Goal: Find contact information: Find contact information

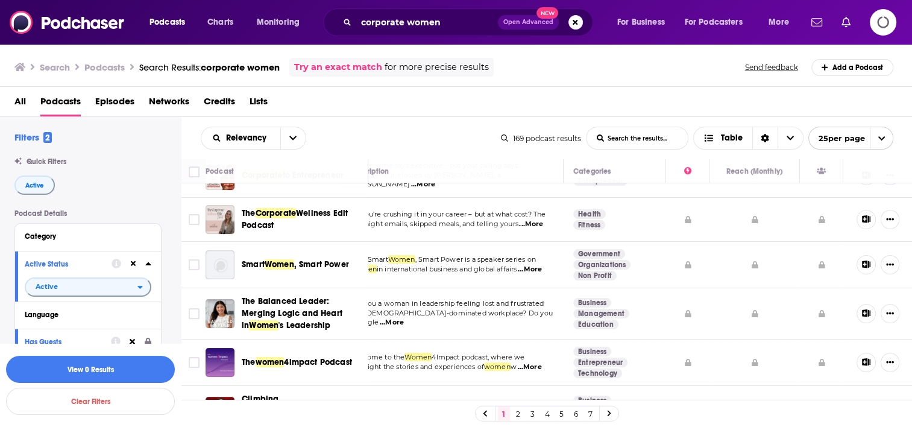
scroll to position [36, 0]
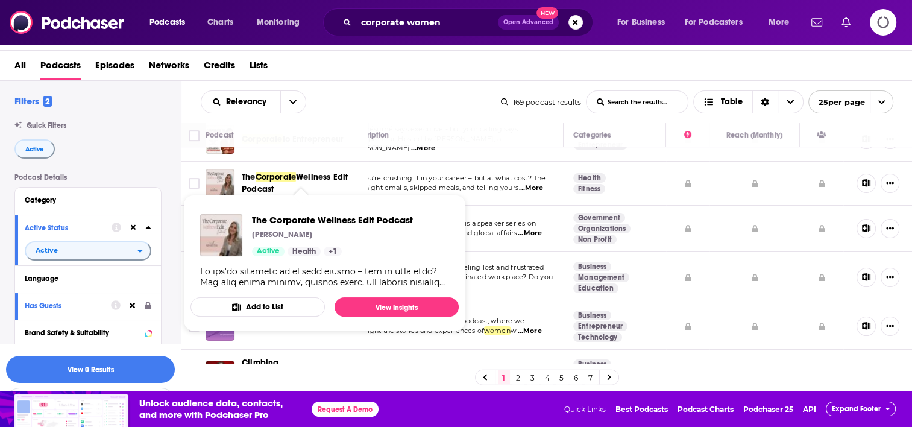
click at [296, 172] on span "Corporate" at bounding box center [275, 177] width 41 height 10
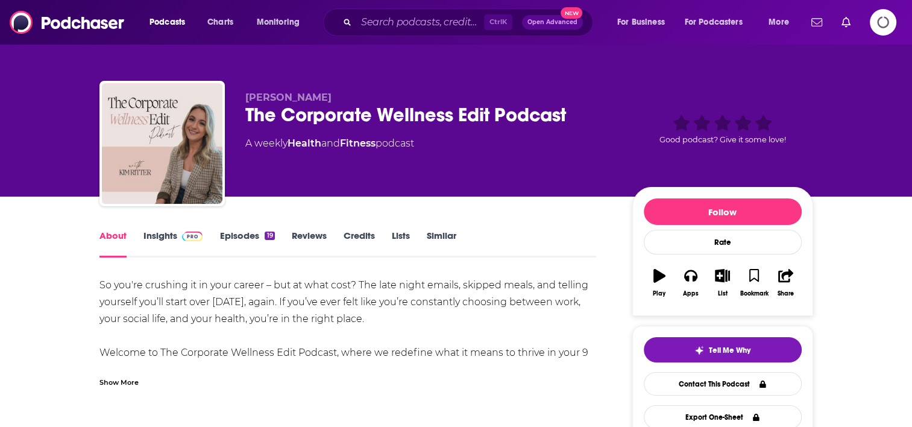
click at [118, 383] on div "Show More" at bounding box center [118, 380] width 39 height 11
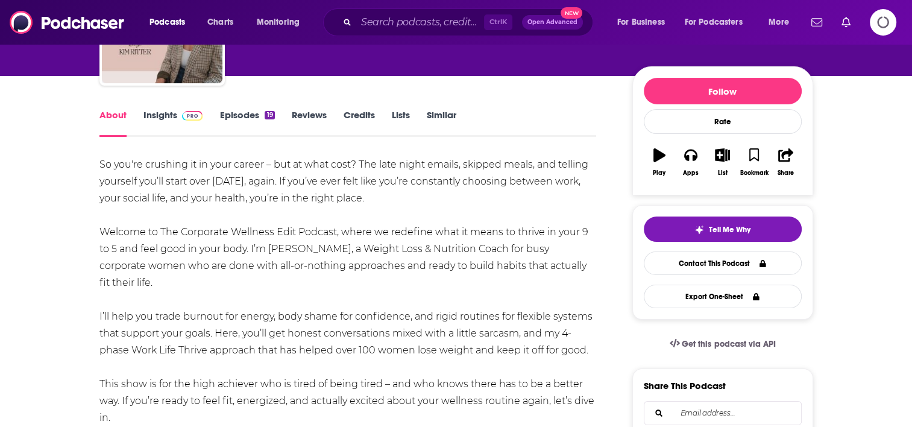
scroll to position [181, 0]
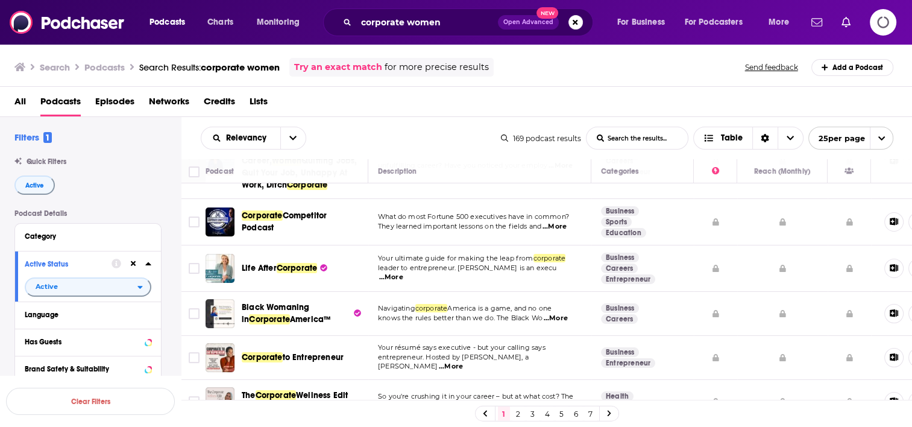
scroll to position [181, 0]
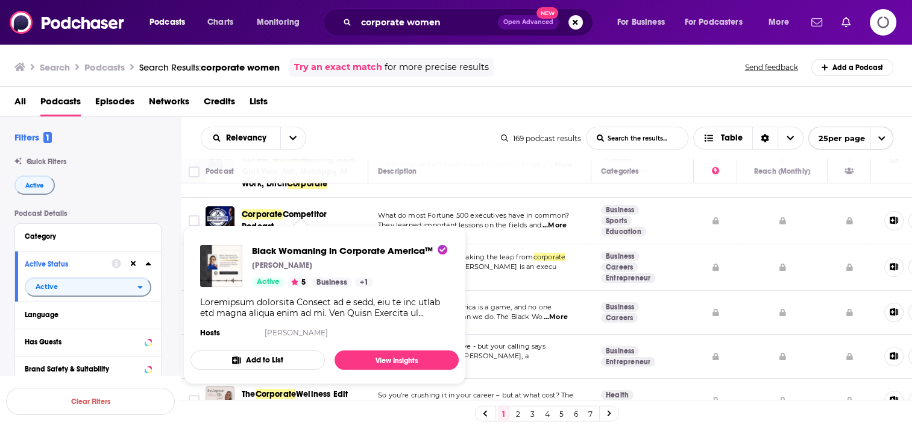
click at [274, 297] on div "Show Podcast Details" at bounding box center [324, 307] width 249 height 22
click at [381, 357] on link "View Insights" at bounding box center [396, 359] width 124 height 19
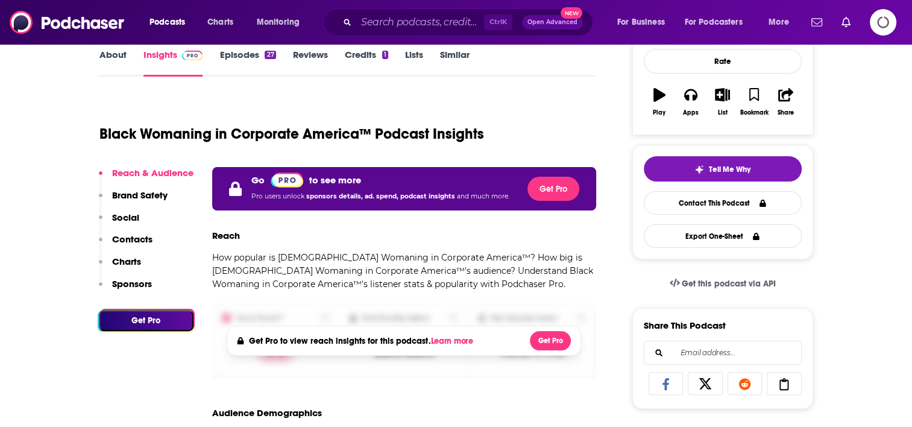
scroll to position [120, 0]
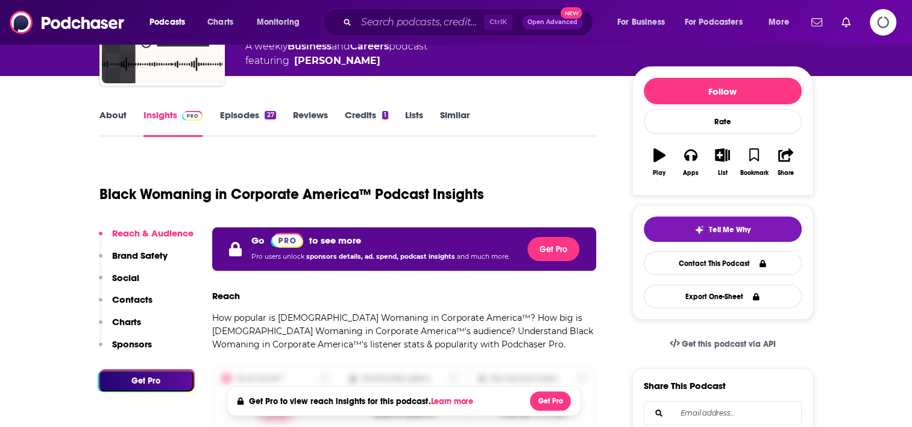
click at [114, 115] on link "About" at bounding box center [112, 123] width 27 height 28
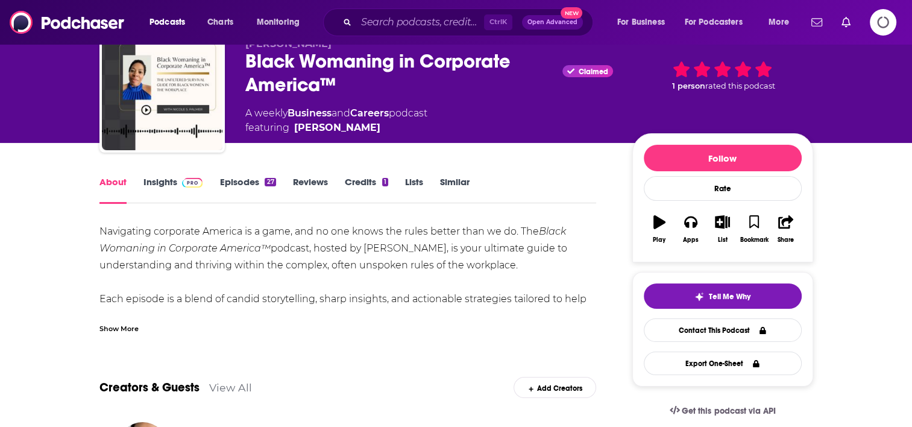
scroll to position [60, 0]
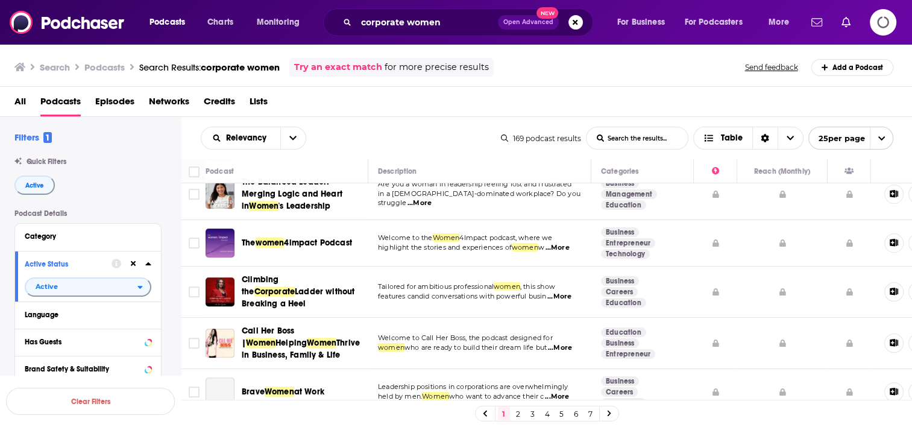
scroll to position [482, 0]
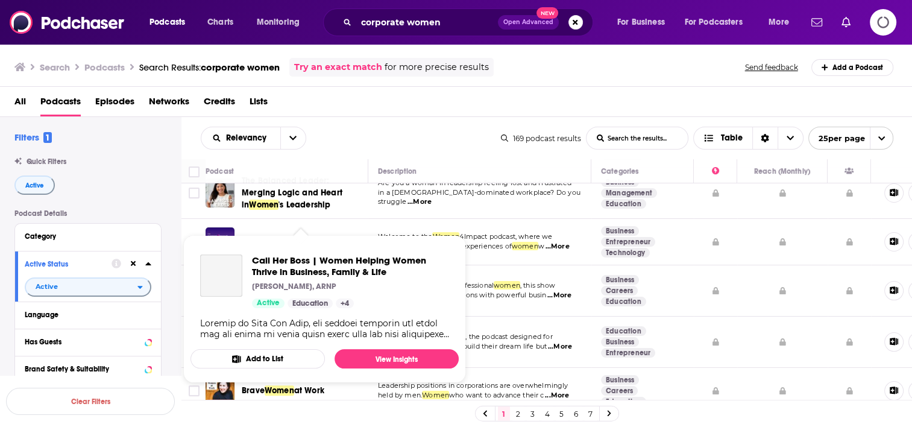
click at [287, 337] on div "Podcasts Charts Monitoring corporate women Open Advanced New For Business For P…" at bounding box center [456, 231] width 912 height 463
click at [274, 319] on div "Show Podcast Details" at bounding box center [324, 329] width 249 height 22
click at [401, 368] on link "View Insights" at bounding box center [396, 358] width 124 height 19
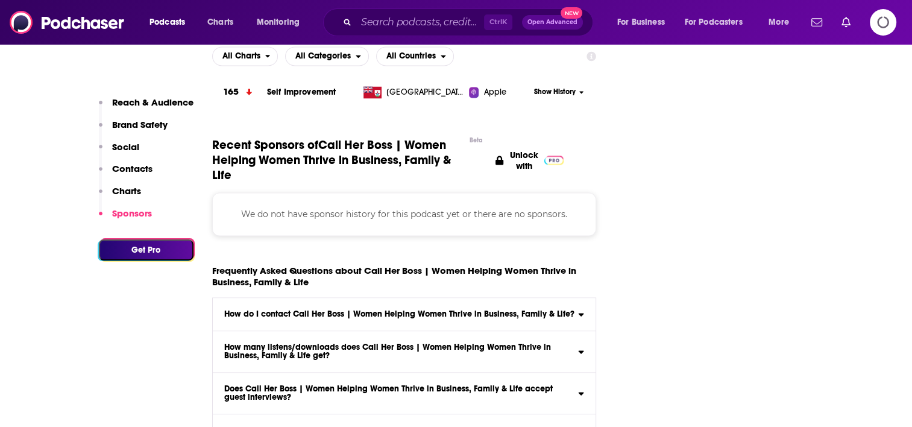
scroll to position [1687, 0]
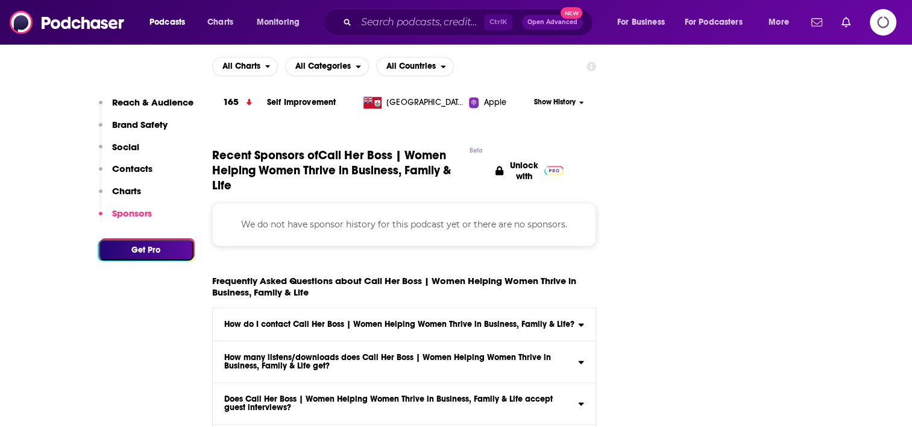
click at [145, 169] on p "Contacts" at bounding box center [132, 168] width 40 height 11
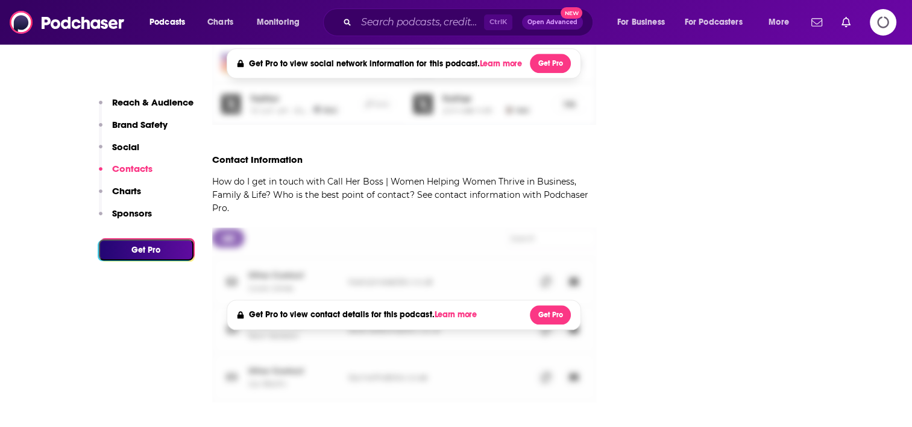
scroll to position [1231, 0]
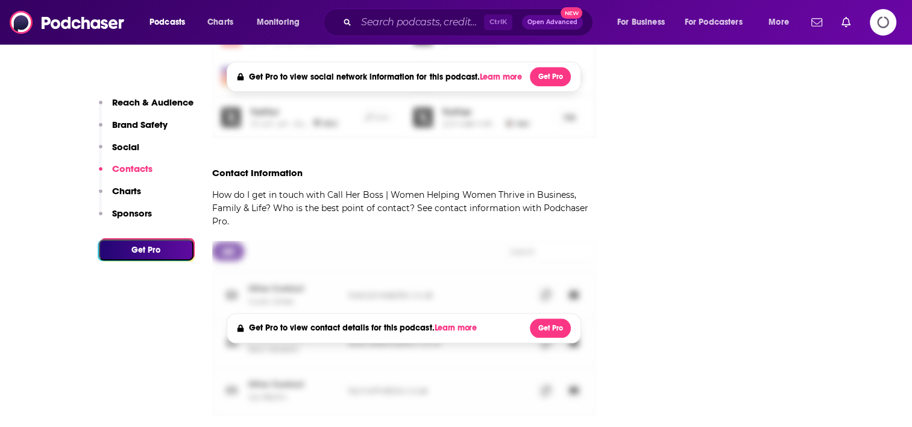
click at [884, 24] on icon "Logging in" at bounding box center [882, 22] width 27 height 27
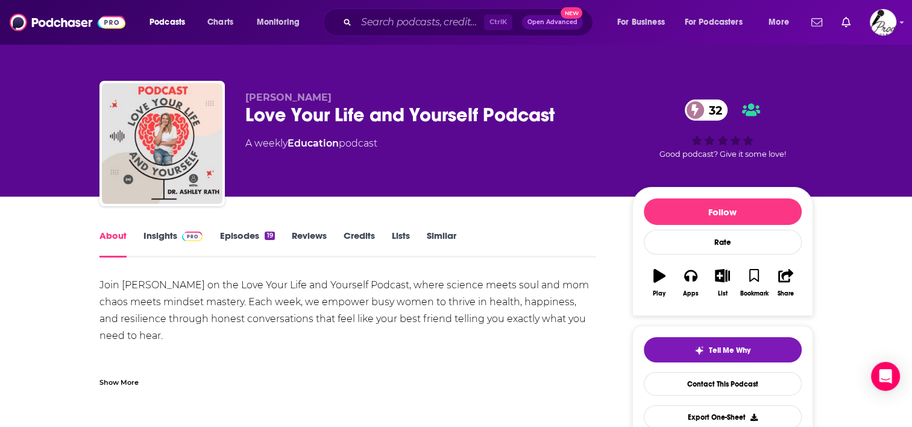
click at [112, 380] on div "Show More" at bounding box center [118, 380] width 39 height 11
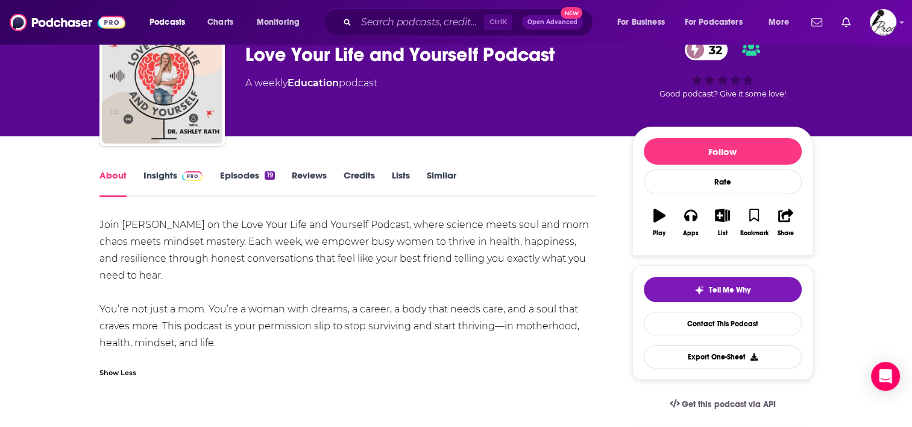
scroll to position [120, 0]
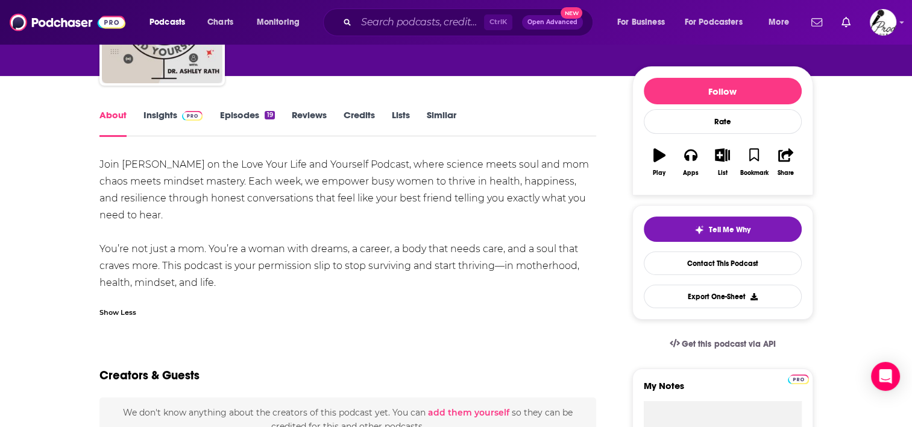
click at [248, 118] on link "Episodes 19" at bounding box center [246, 123] width 55 height 28
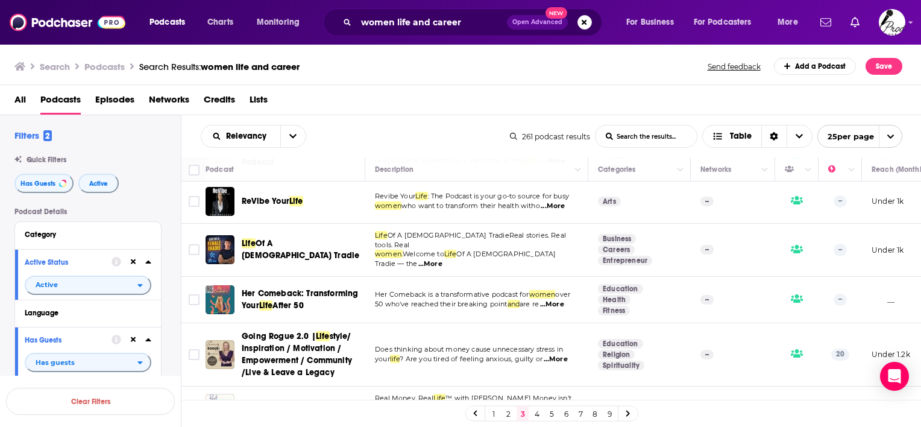
scroll to position [904, 0]
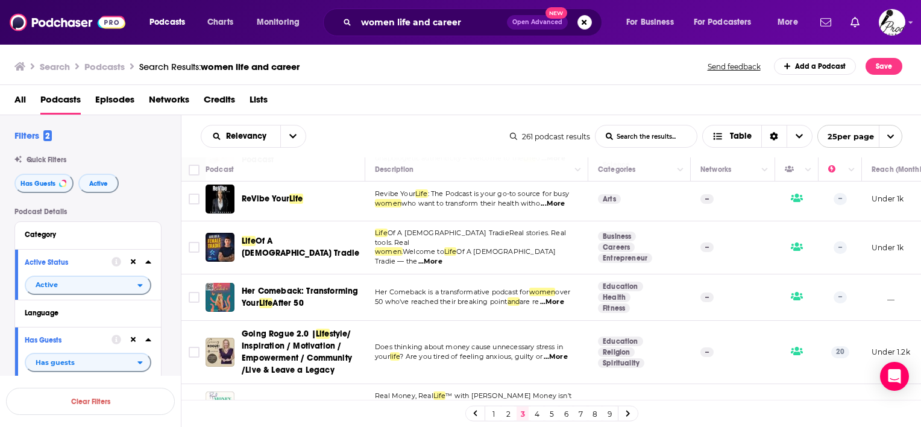
click at [536, 415] on link "4" at bounding box center [537, 413] width 12 height 14
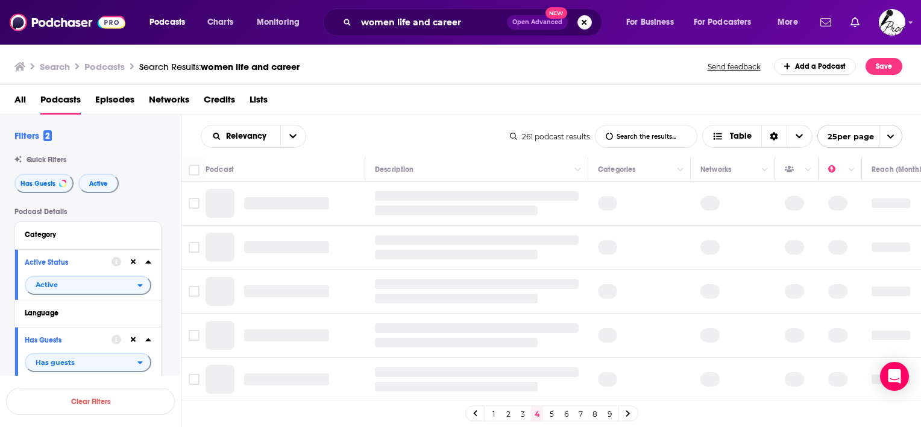
click at [585, 24] on button "Search podcasts, credits, & more..." at bounding box center [584, 22] width 14 height 14
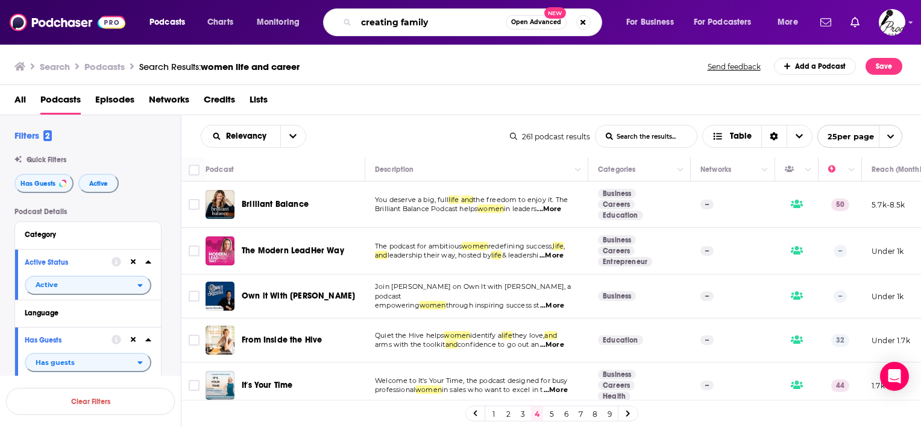
type input "creating family"
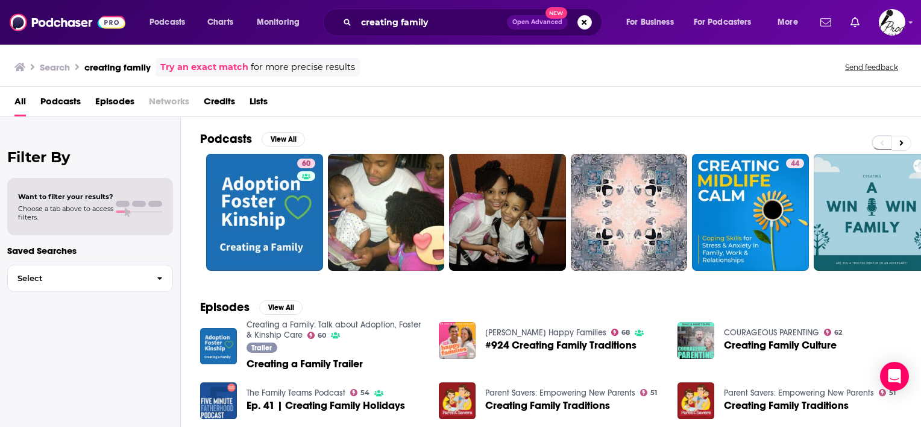
click at [64, 100] on span "Podcasts" at bounding box center [60, 104] width 40 height 25
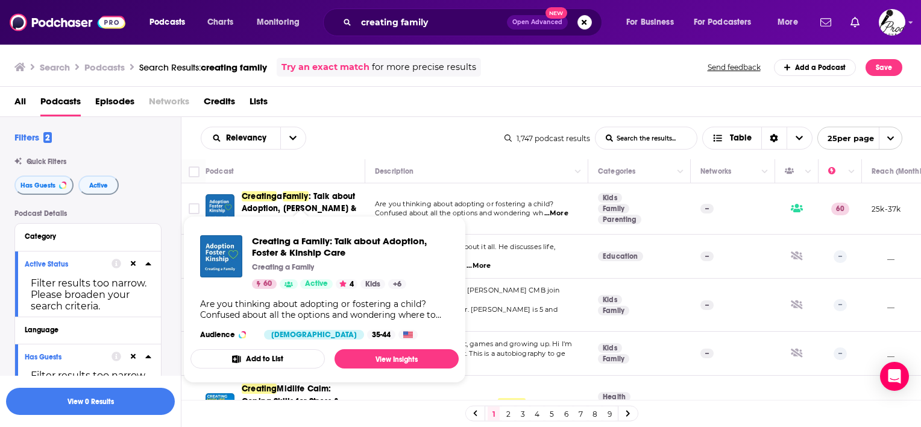
click at [334, 199] on span ": Talk about Adoption, [PERSON_NAME] & Kinship Care" at bounding box center [299, 208] width 114 height 34
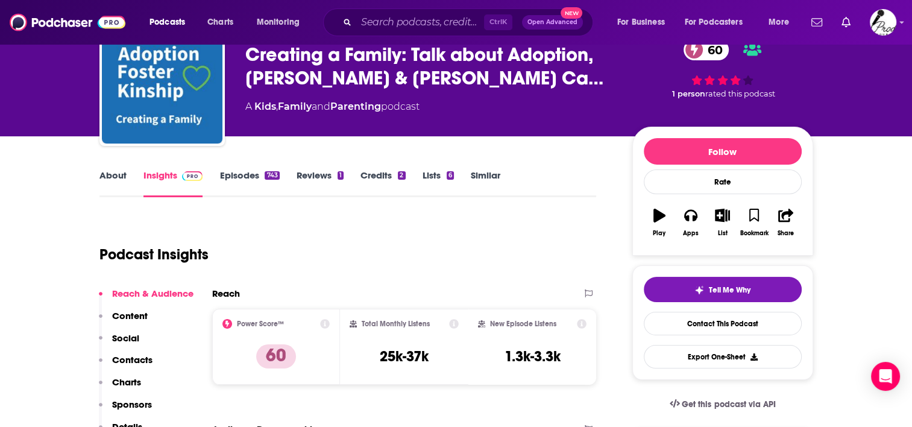
scroll to position [120, 0]
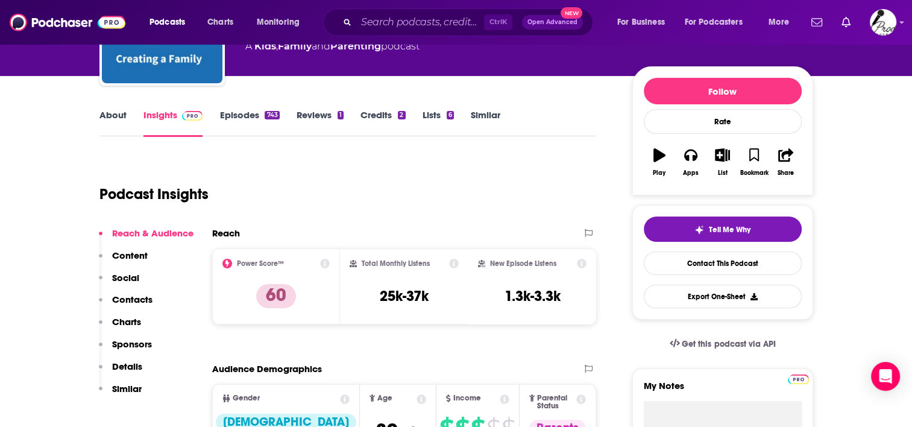
click at [107, 117] on link "About" at bounding box center [112, 123] width 27 height 28
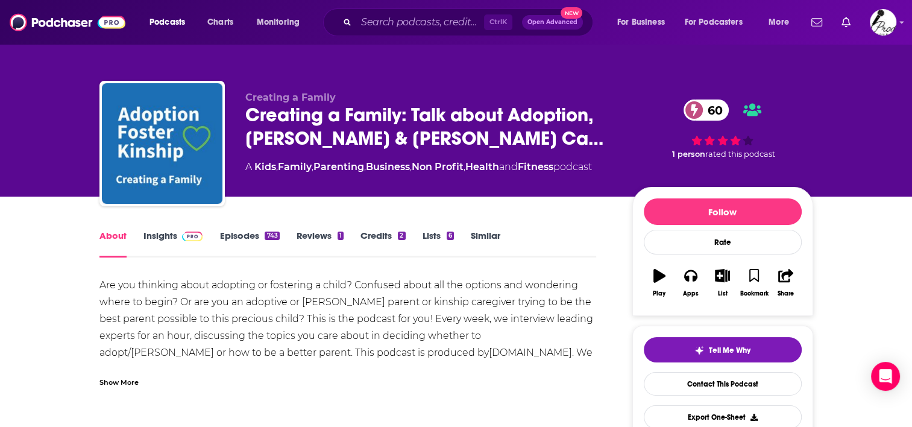
scroll to position [60, 0]
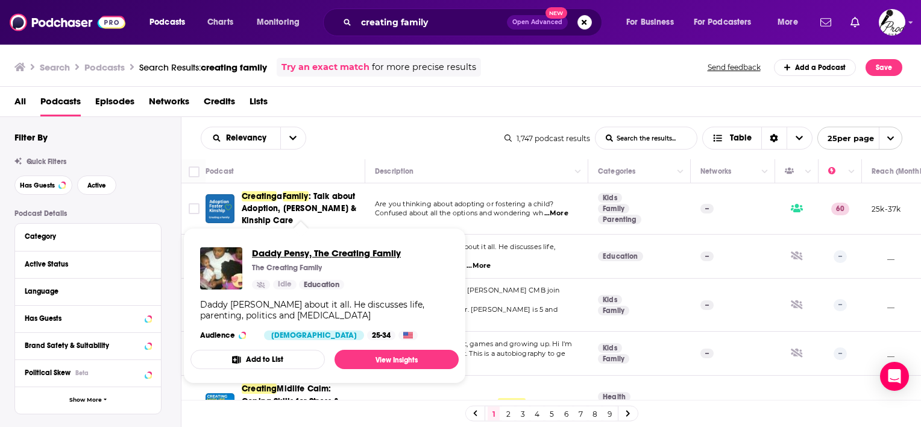
click at [290, 253] on span "Daddy Pensy, The Creating Family" at bounding box center [326, 252] width 149 height 11
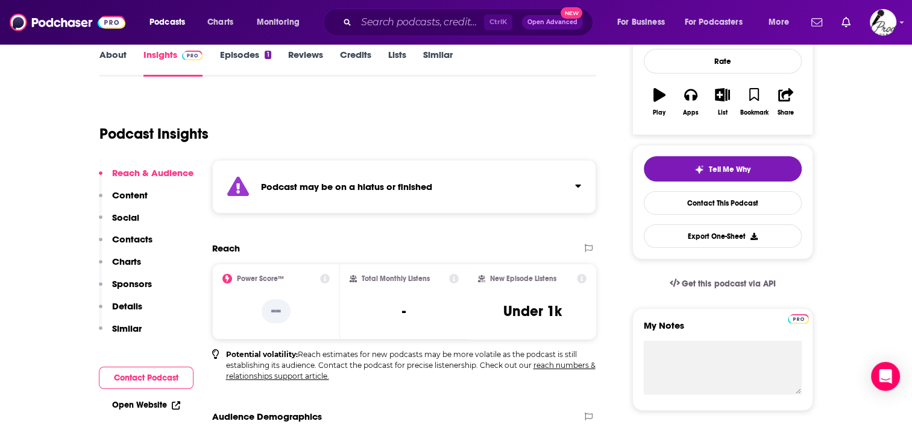
scroll to position [60, 0]
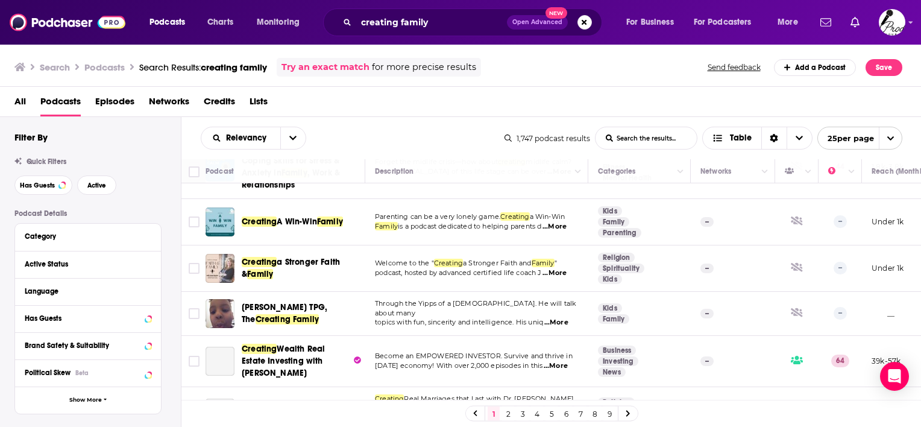
scroll to position [241, 0]
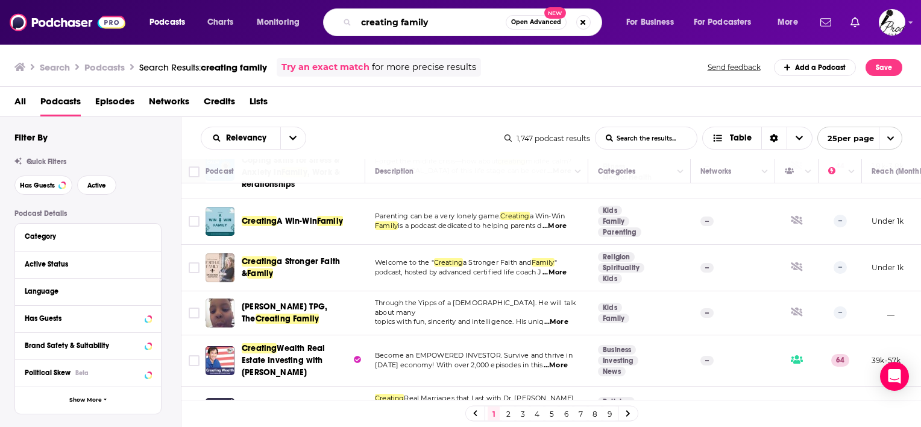
drag, startPoint x: 399, startPoint y: 19, endPoint x: 318, endPoint y: 27, distance: 82.3
click at [318, 27] on div "Podcasts Charts Monitoring creating family Open Advanced New For Business For P…" at bounding box center [475, 22] width 668 height 28
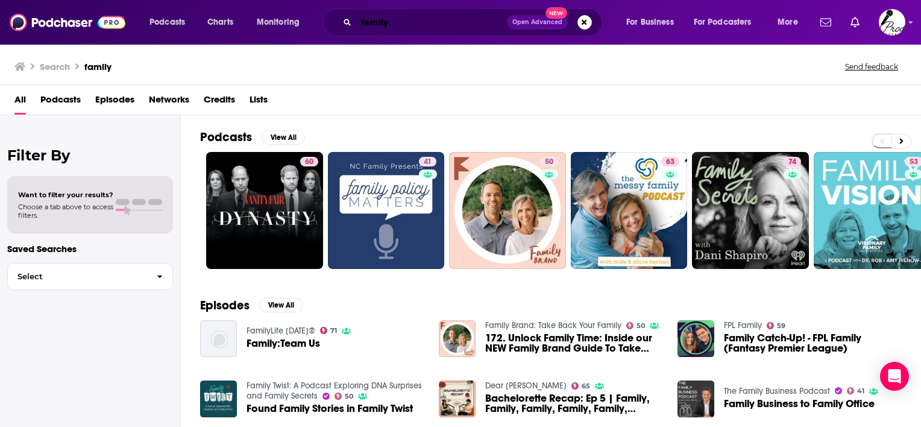
click at [445, 20] on input "family" at bounding box center [431, 22] width 151 height 19
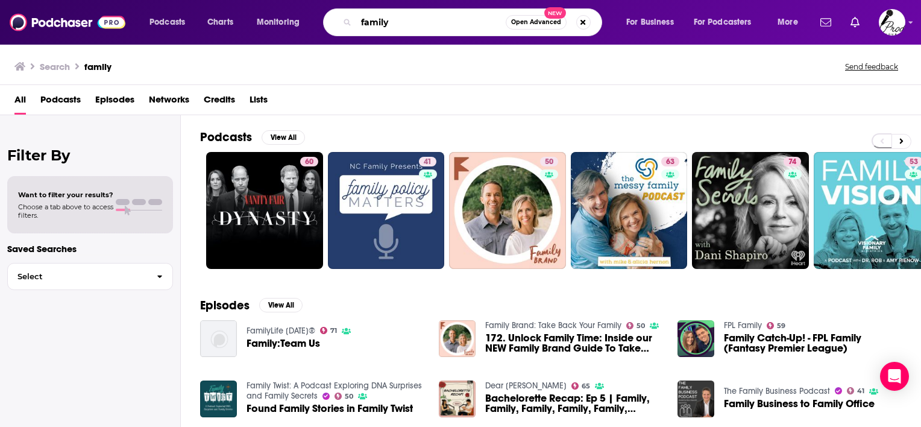
click at [445, 20] on input "family" at bounding box center [430, 22] width 149 height 19
type input "surrogacy"
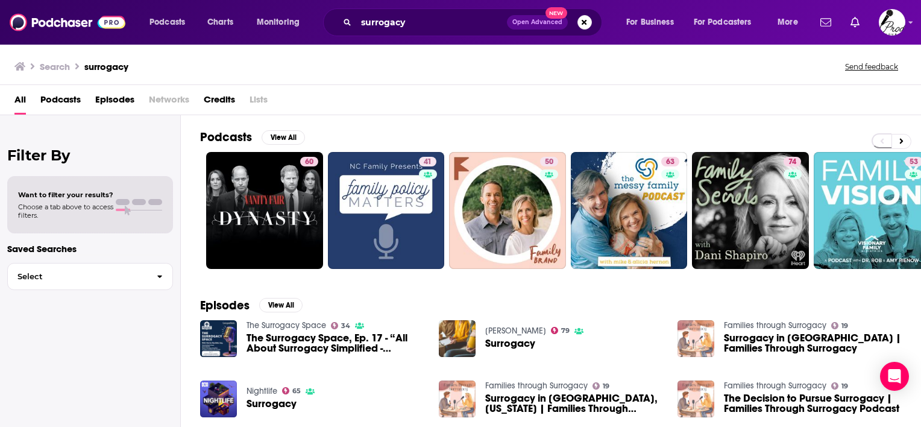
click at [61, 99] on span "Podcasts" at bounding box center [60, 102] width 40 height 25
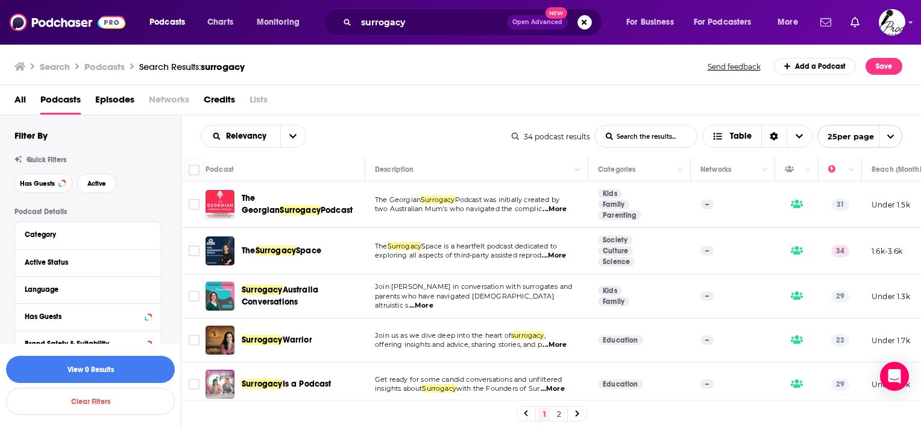
click at [559, 210] on span "...More" at bounding box center [554, 209] width 24 height 10
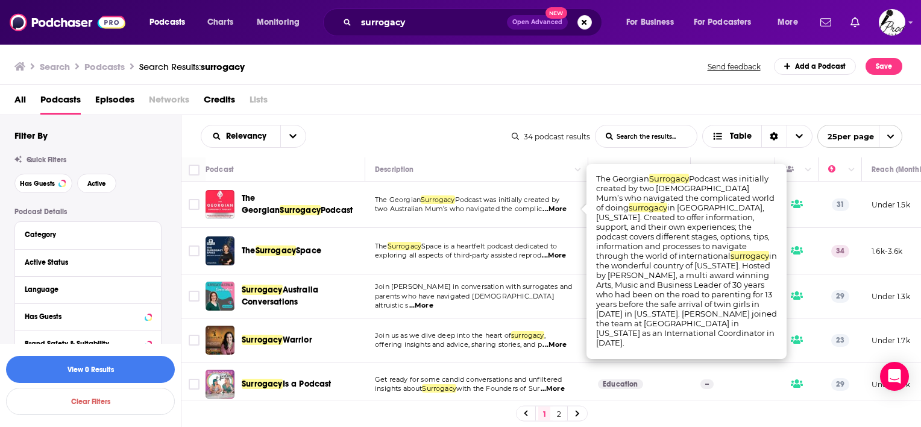
click at [447, 145] on div "Relevancy List Search Input Search the results... Table" at bounding box center [356, 136] width 311 height 23
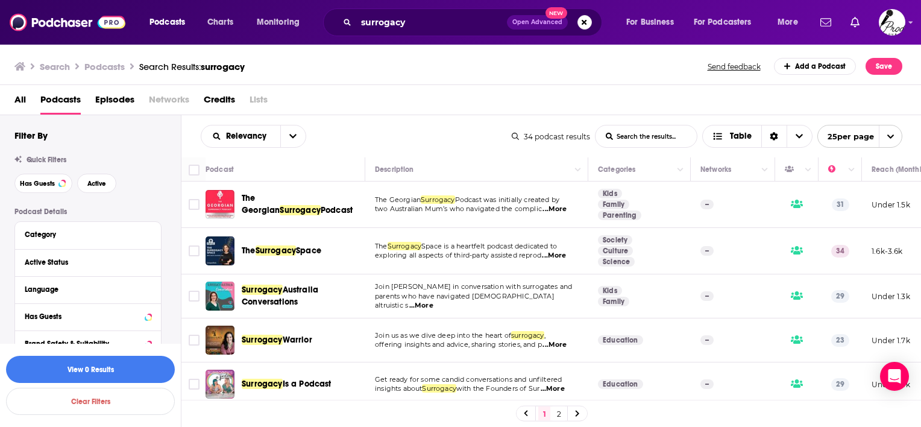
click at [565, 253] on span "...More" at bounding box center [554, 256] width 24 height 10
click at [443, 333] on span "Join us as we dive deep into the heart of" at bounding box center [443, 335] width 136 height 8
click at [444, 343] on span "offering insights and advice, sharing stories, and p" at bounding box center [458, 344] width 167 height 8
click at [557, 342] on span "...More" at bounding box center [554, 345] width 24 height 10
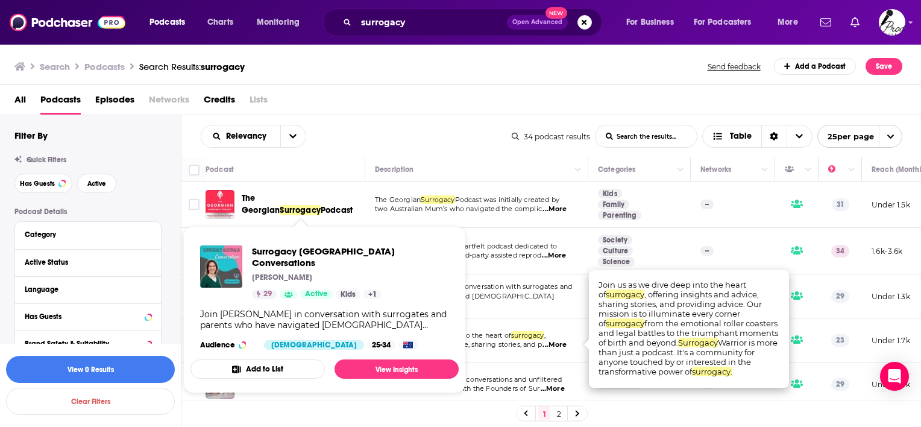
click at [401, 137] on div "Relevancy List Search Input Search the results... Table" at bounding box center [356, 136] width 311 height 23
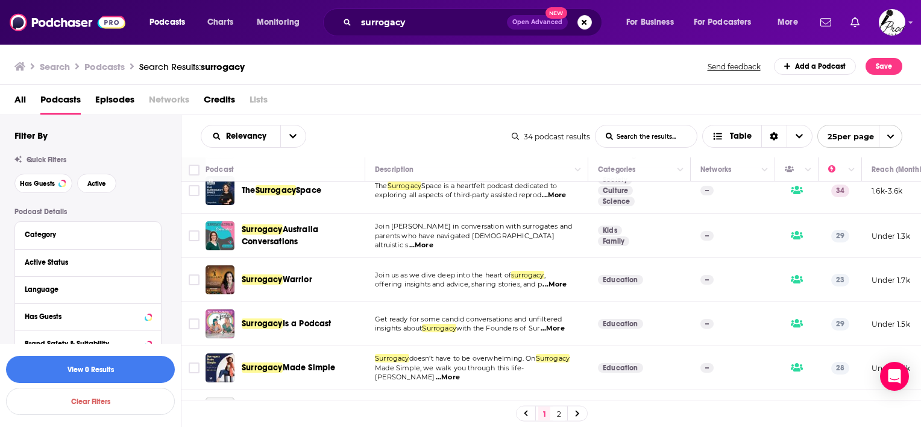
scroll to position [120, 0]
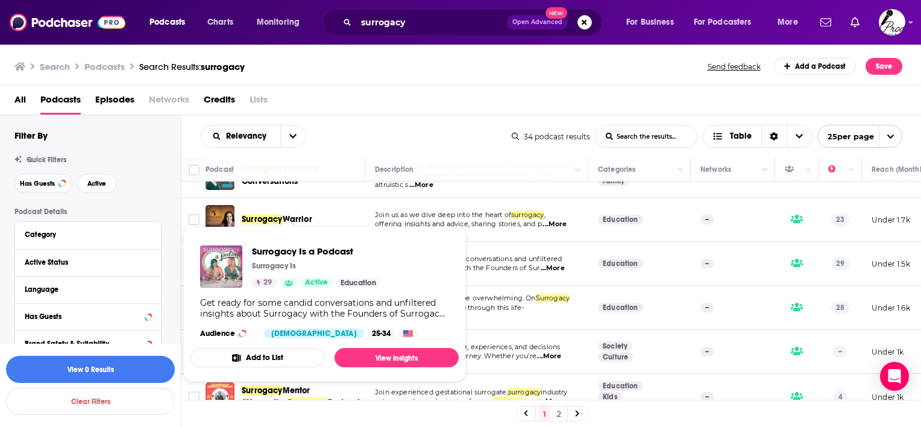
click at [410, 136] on div "Relevancy List Search Input Search the results... Table" at bounding box center [356, 136] width 311 height 23
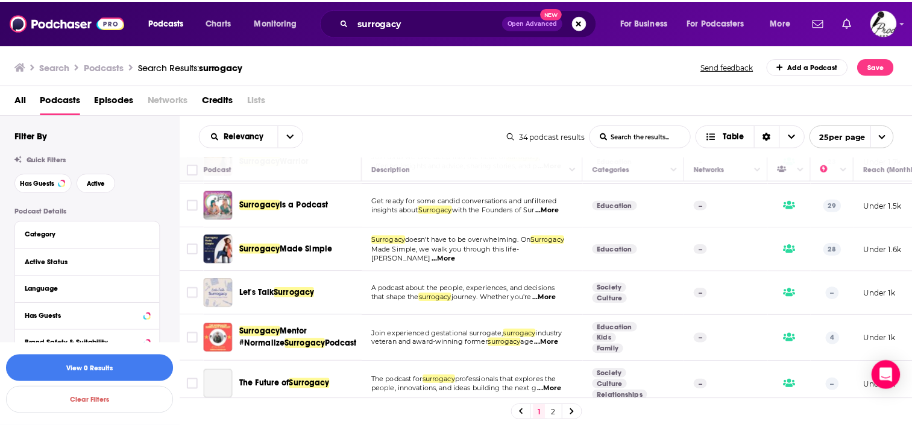
scroll to position [181, 0]
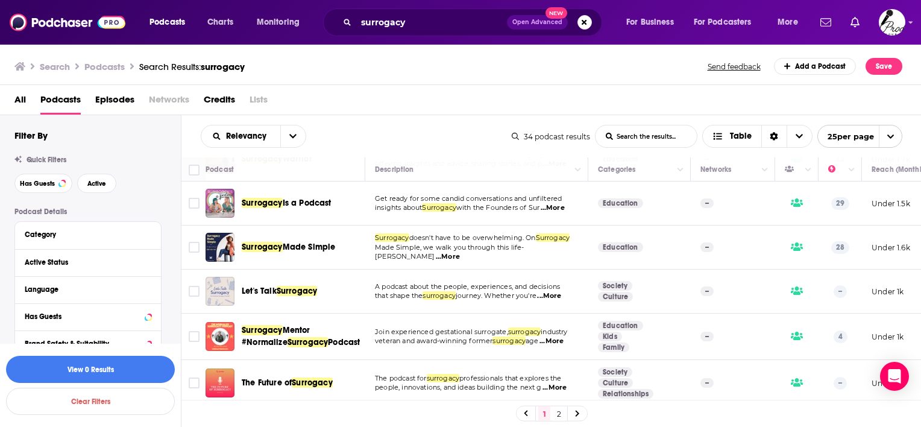
click at [292, 290] on div "Podcasts Charts Monitoring surrogacy Open Advanced New For Business For Podcast…" at bounding box center [460, 213] width 921 height 427
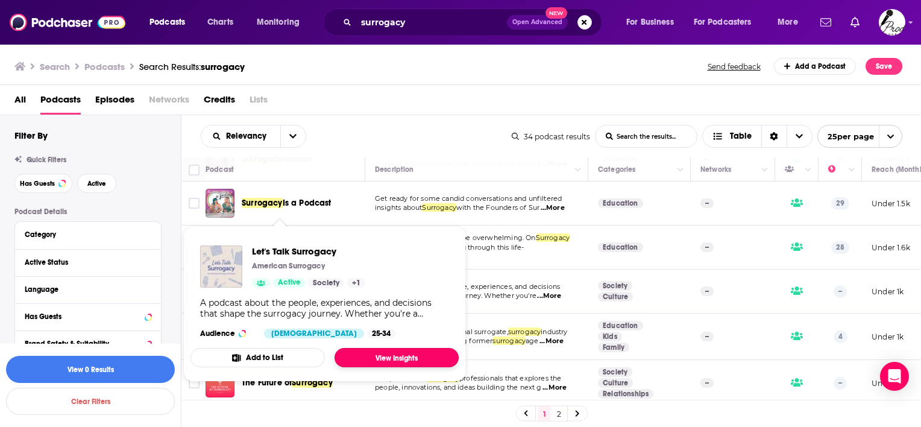
click at [358, 348] on link "View Insights" at bounding box center [396, 357] width 124 height 19
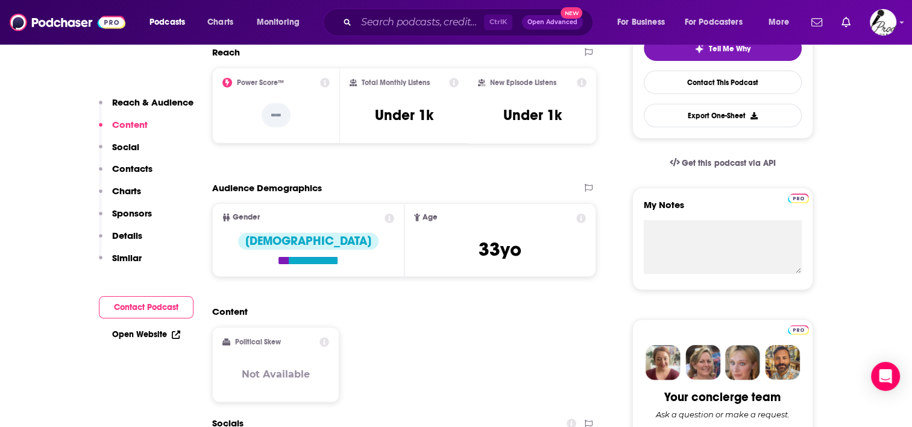
scroll to position [482, 0]
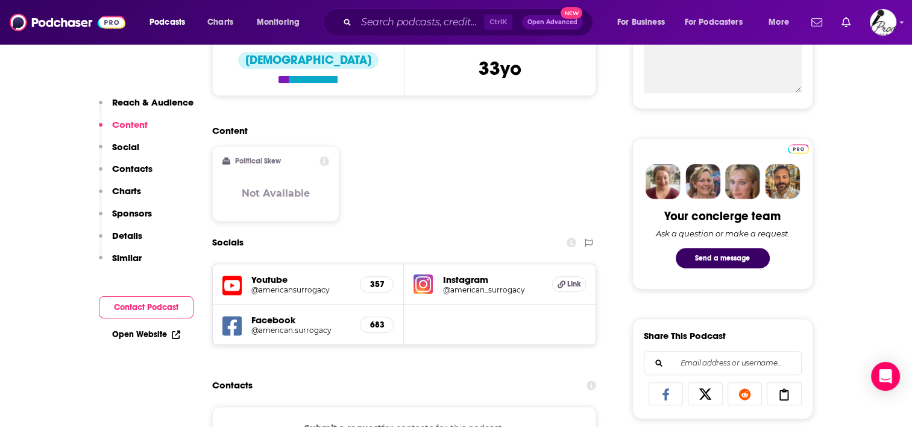
click at [480, 289] on h5 "@american_surrogacy" at bounding box center [492, 289] width 100 height 9
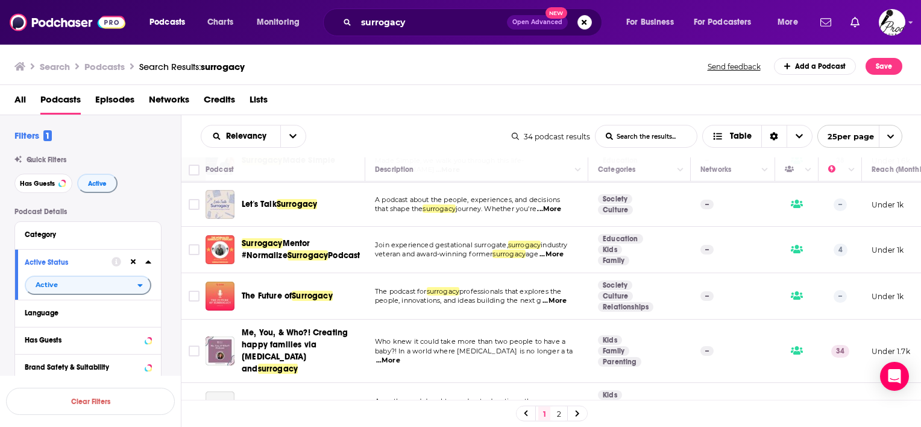
scroll to position [301, 0]
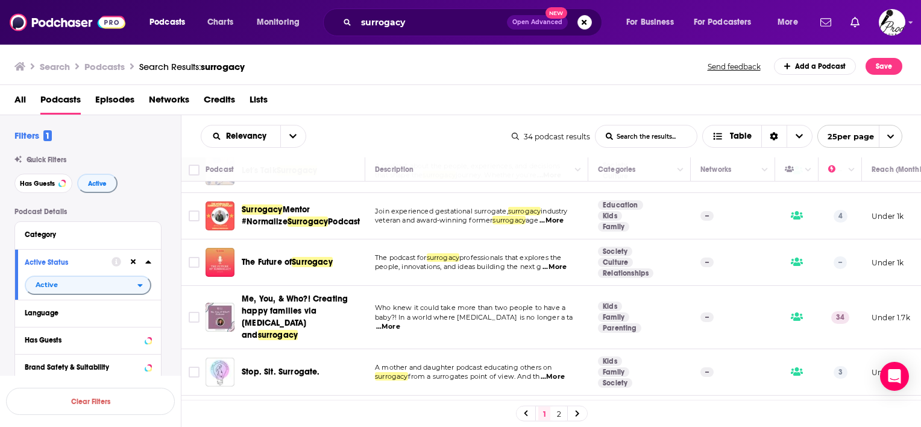
click at [400, 322] on span "...More" at bounding box center [388, 327] width 24 height 10
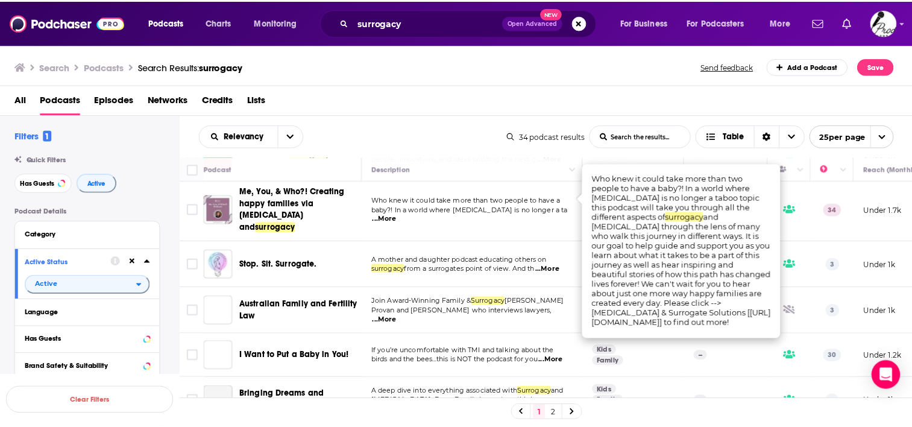
scroll to position [422, 0]
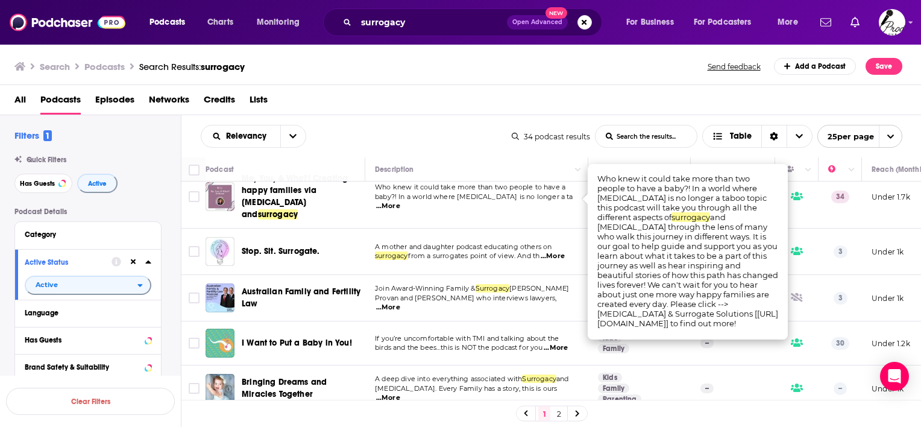
click at [381, 260] on td "A mother and daughter podcast educating others on surrogacy from a surrogates p…" at bounding box center [476, 251] width 223 height 46
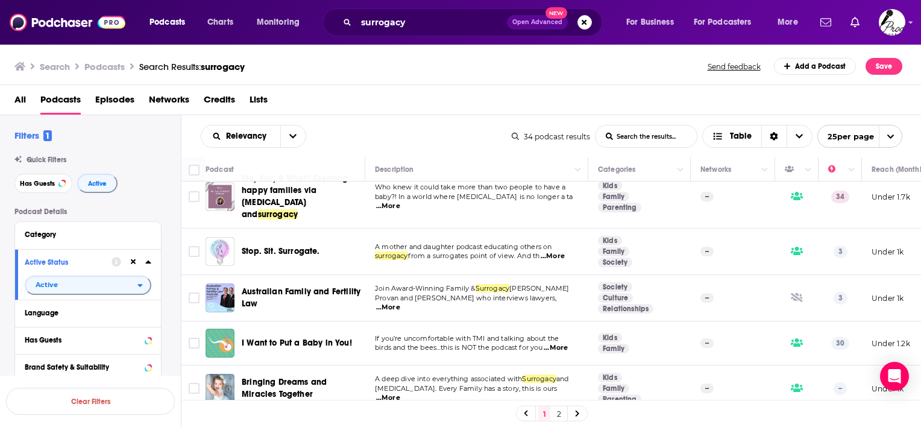
click at [553, 251] on span "...More" at bounding box center [552, 256] width 24 height 10
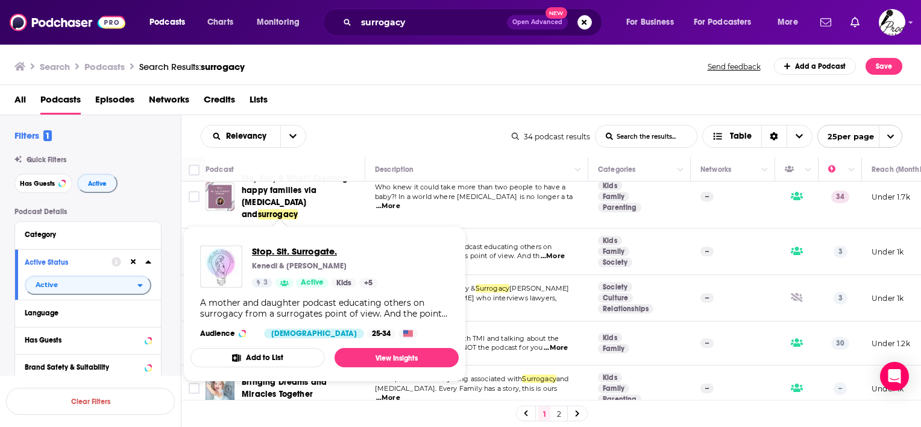
click at [279, 249] on span "Stop. Sit. Surrogate." at bounding box center [314, 250] width 125 height 11
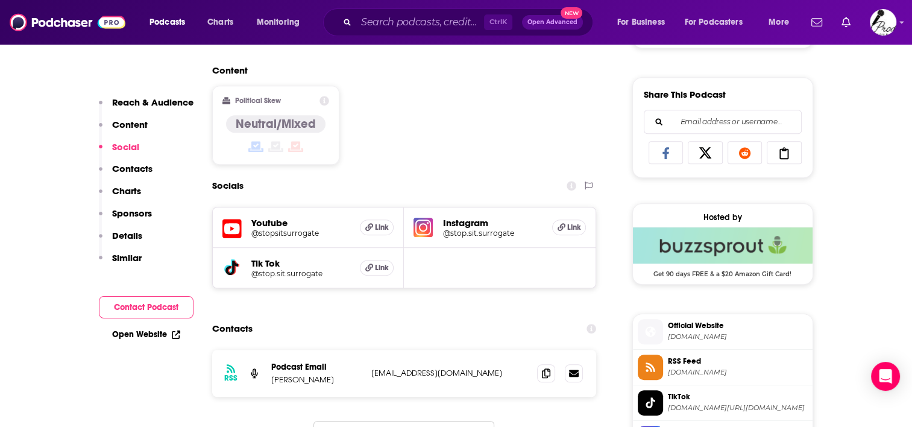
scroll to position [783, 0]
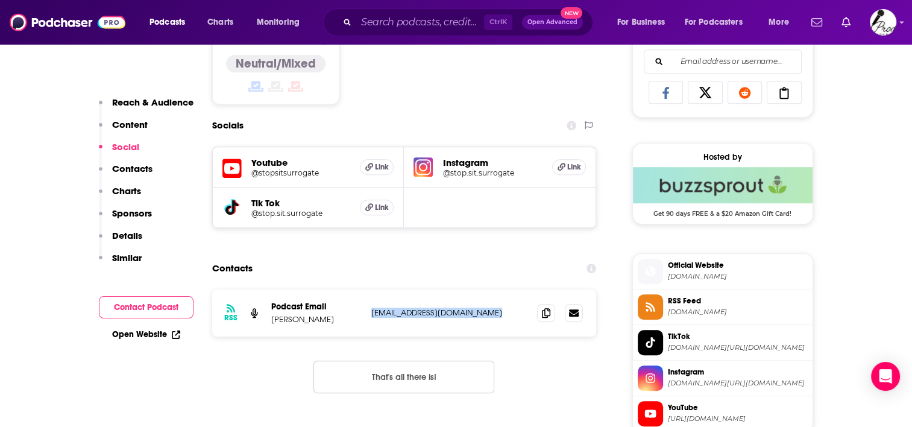
drag, startPoint x: 507, startPoint y: 315, endPoint x: 368, endPoint y: 318, distance: 139.8
click at [368, 318] on div "RSS Podcast Email [PERSON_NAME] [EMAIL_ADDRESS][DOMAIN_NAME] [DOMAIN_NAME][EMAI…" at bounding box center [404, 312] width 384 height 47
copy p "[EMAIL_ADDRESS][DOMAIN_NAME]"
click at [286, 211] on h5 "@stop.sit.surrogate" at bounding box center [300, 212] width 99 height 9
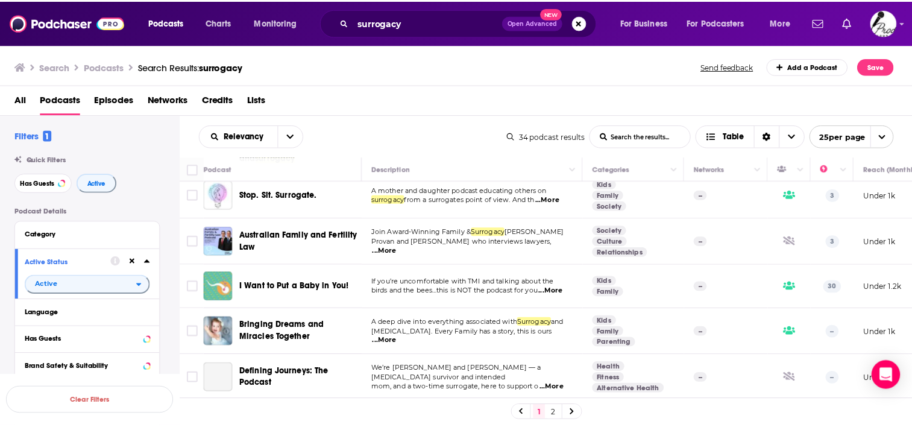
scroll to position [482, 0]
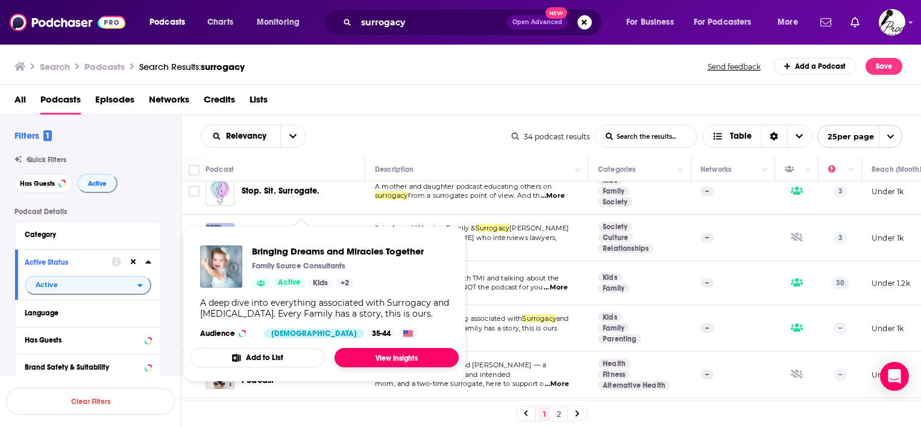
click at [383, 360] on link "View Insights" at bounding box center [396, 357] width 124 height 19
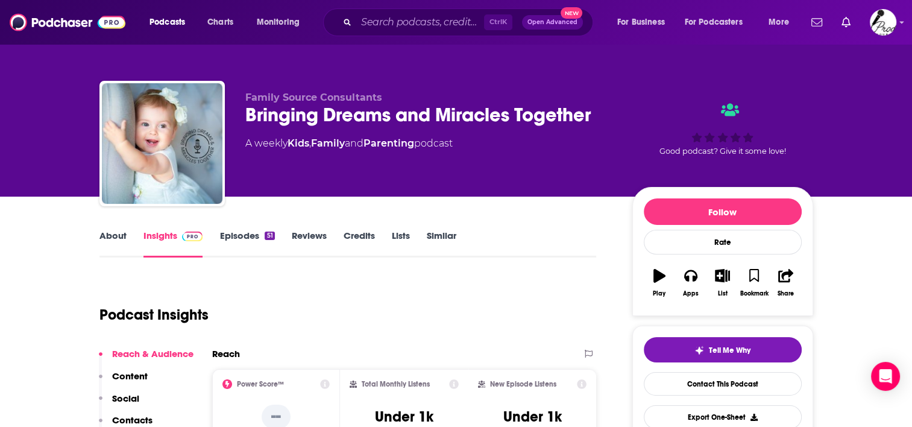
scroll to position [60, 0]
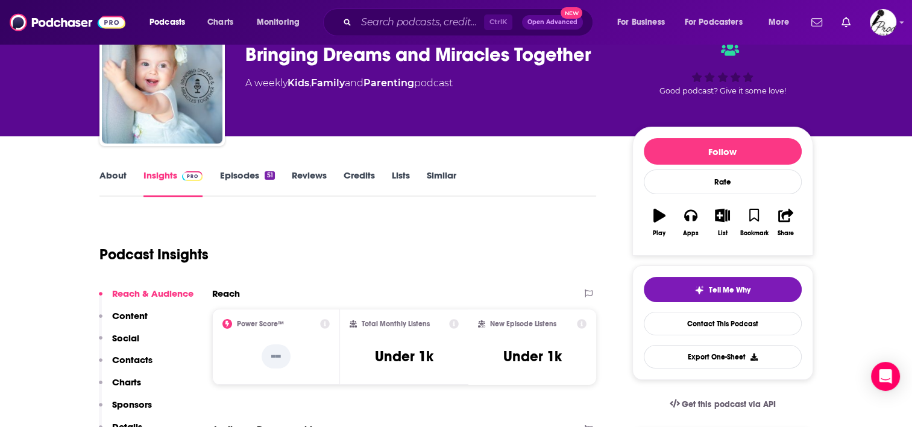
click at [105, 181] on link "About" at bounding box center [112, 183] width 27 height 28
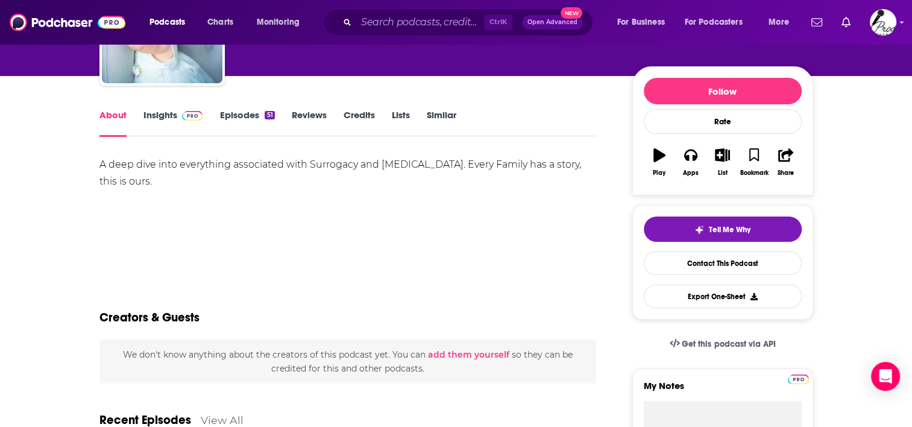
scroll to position [60, 0]
